Goal: Information Seeking & Learning: Learn about a topic

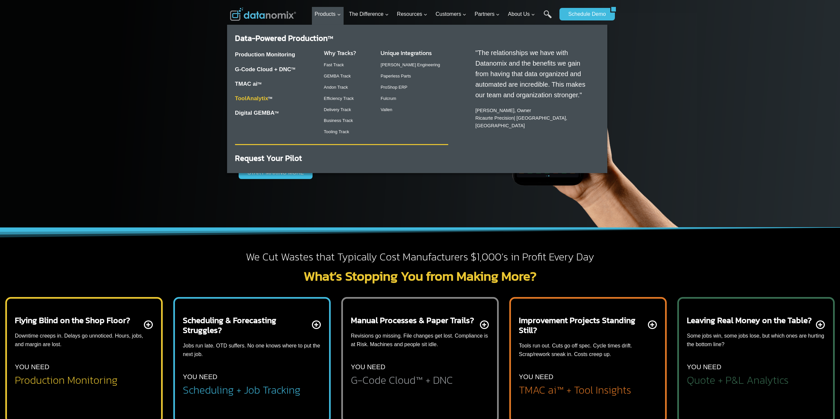
click at [263, 98] on link "ToolAnalytix" at bounding box center [251, 98] width 33 height 6
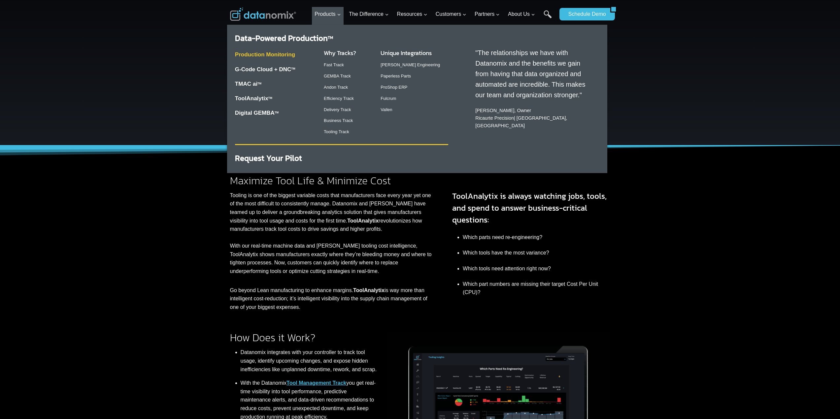
click at [283, 53] on link "Production Monitoring" at bounding box center [265, 54] width 60 height 6
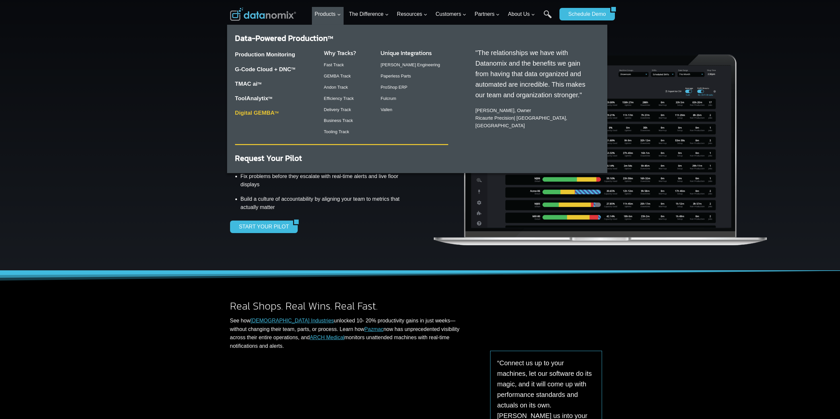
click at [268, 113] on link "Digital GEMBA TM" at bounding box center [257, 113] width 44 height 6
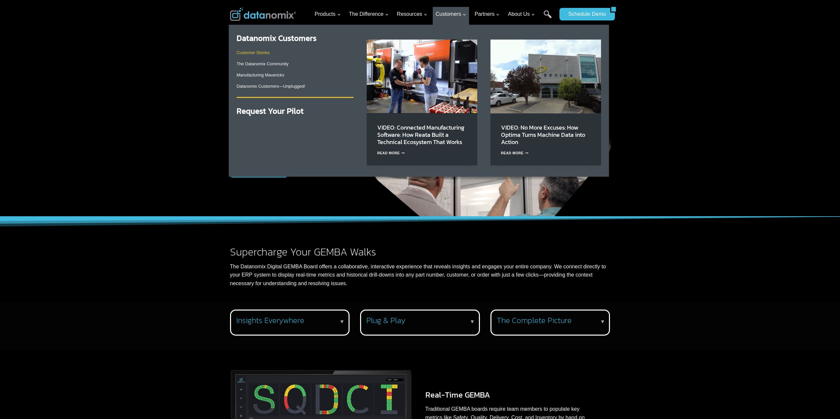
click at [263, 52] on link "Customer Stories" at bounding box center [253, 52] width 33 height 5
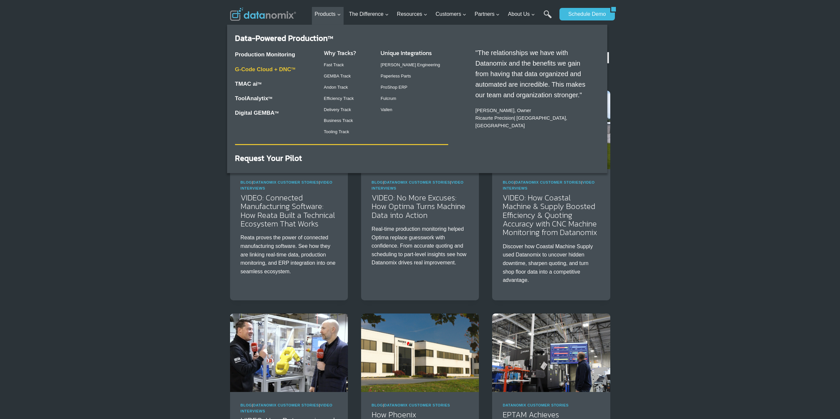
click at [262, 68] on link "G-Code Cloud + DNC TM" at bounding box center [265, 69] width 60 height 6
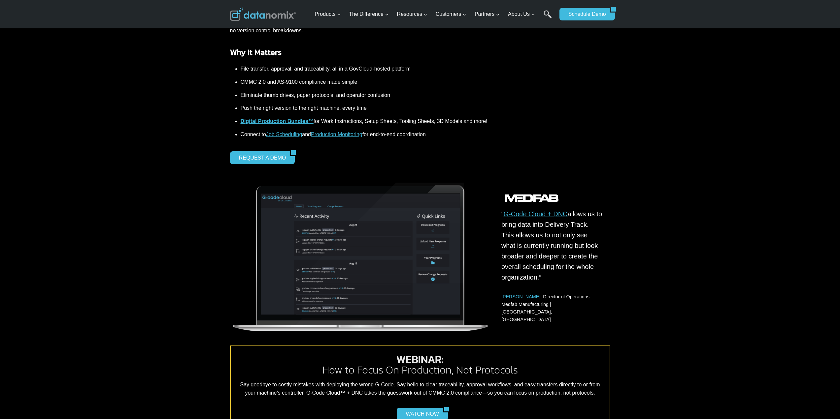
scroll to position [231, 0]
